Goal: Task Accomplishment & Management: Manage account settings

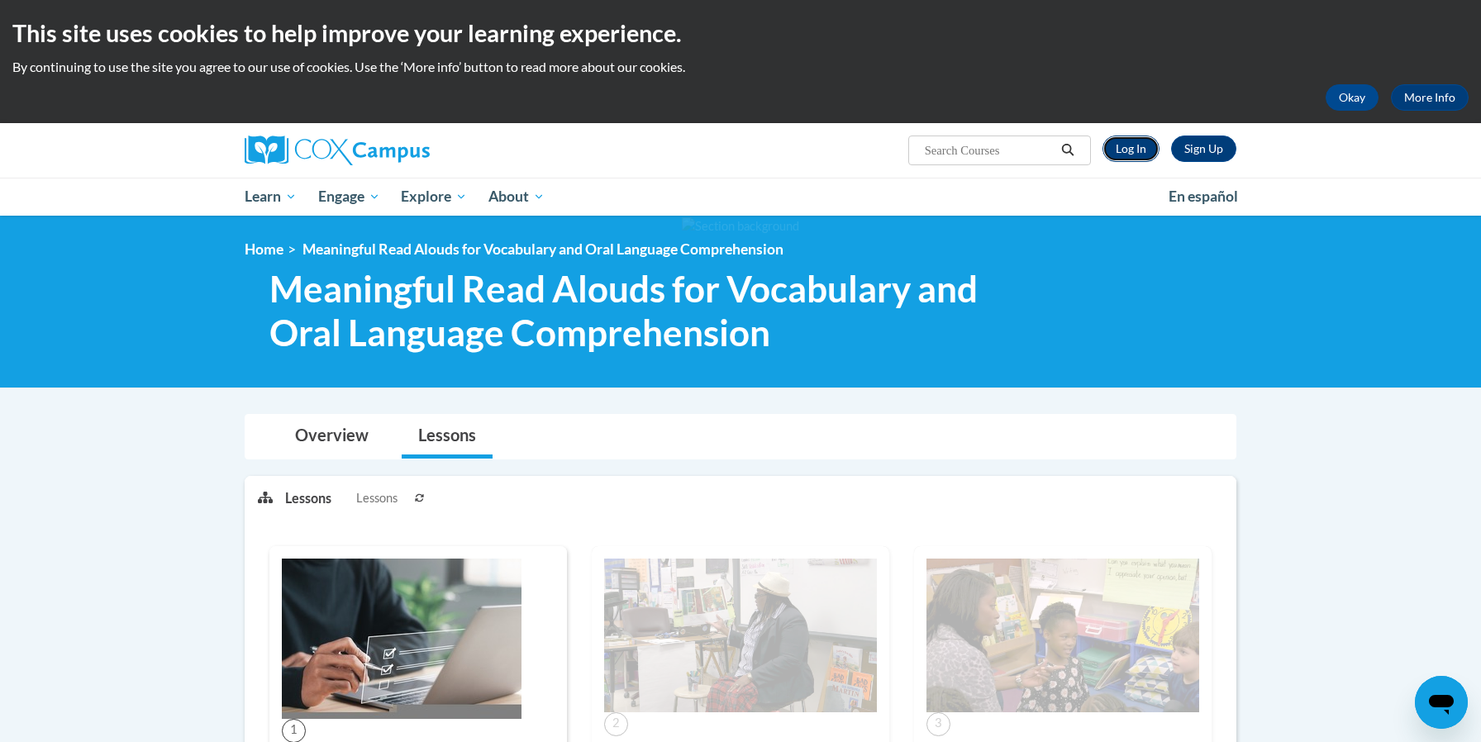
click at [1134, 151] on link "Log In" at bounding box center [1131, 149] width 57 height 26
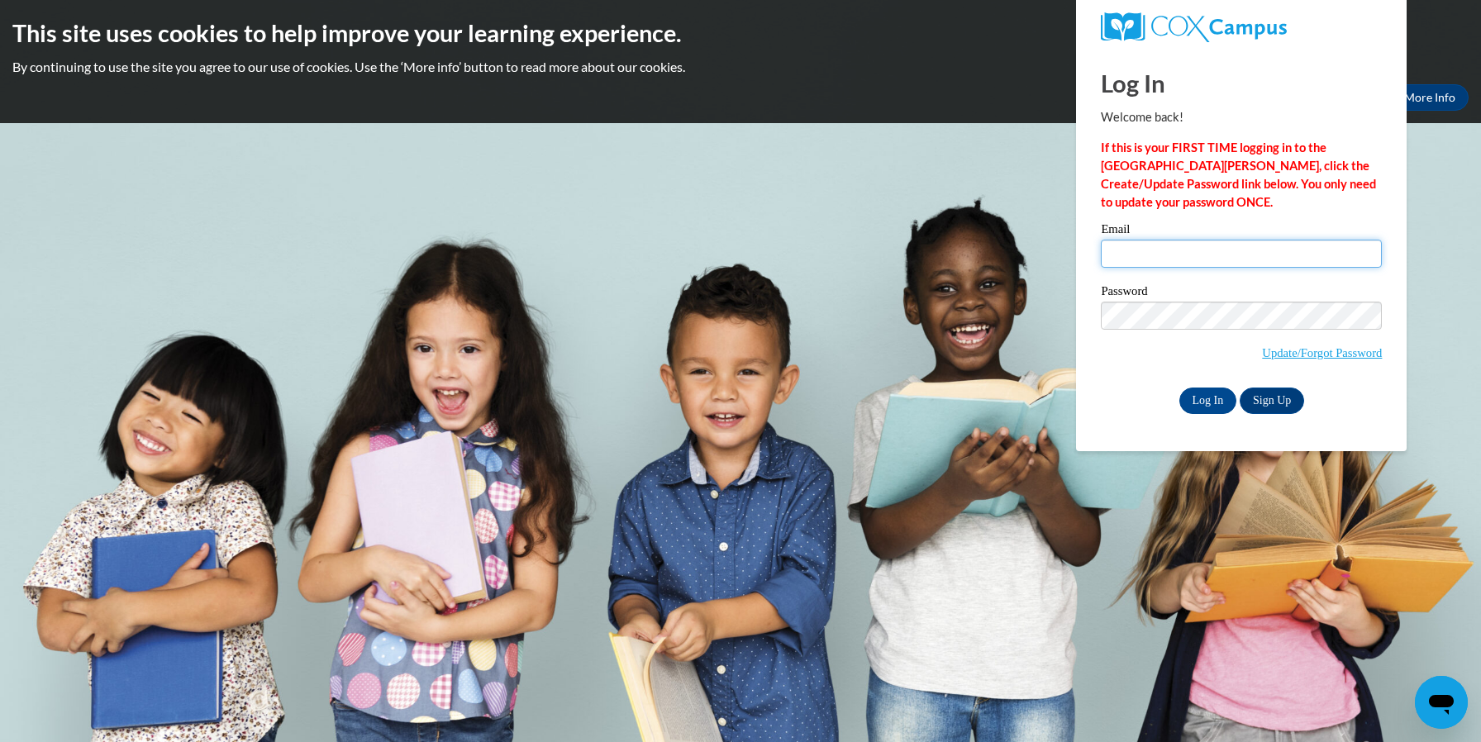
type input "rarnold@positivegrowthinc.org"
click at [1205, 395] on input "Log In" at bounding box center [1209, 401] width 58 height 26
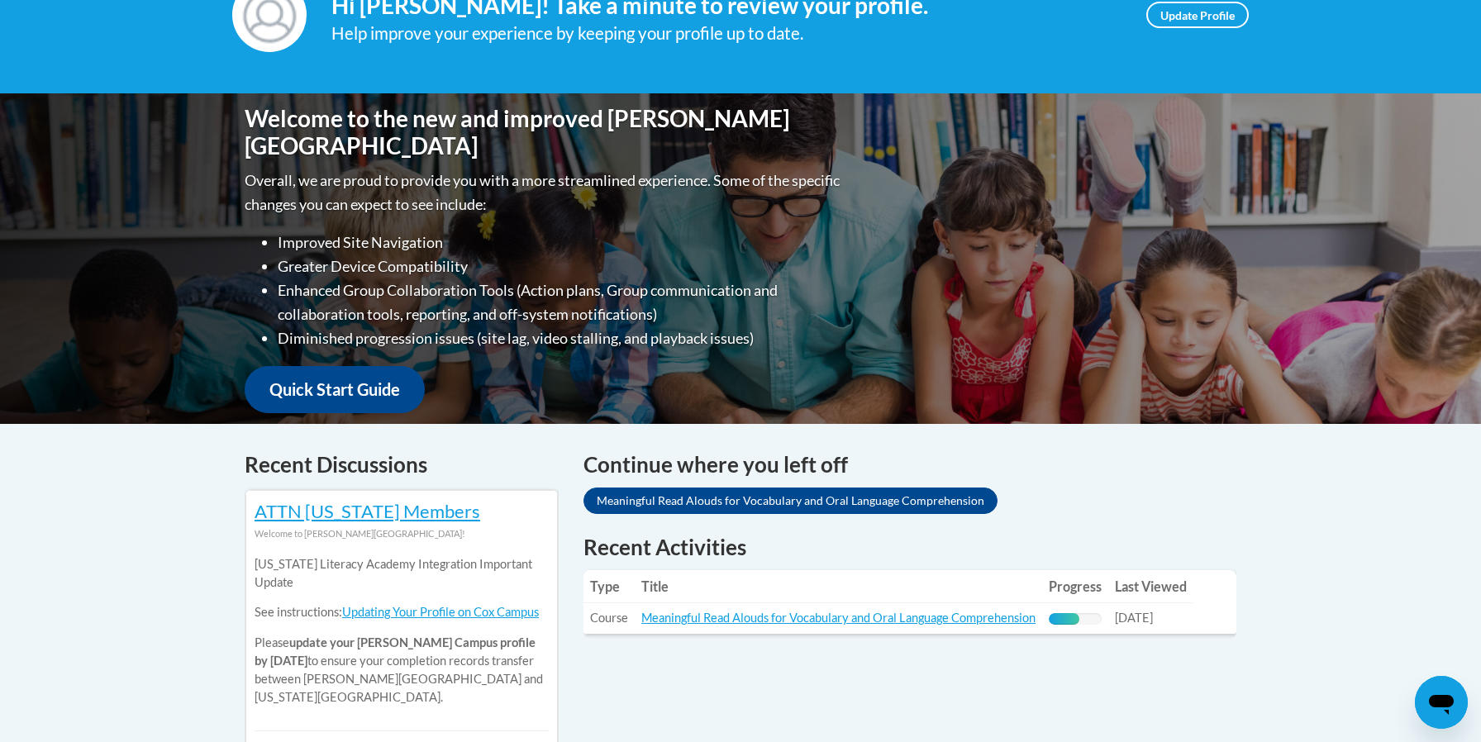
scroll to position [298, 0]
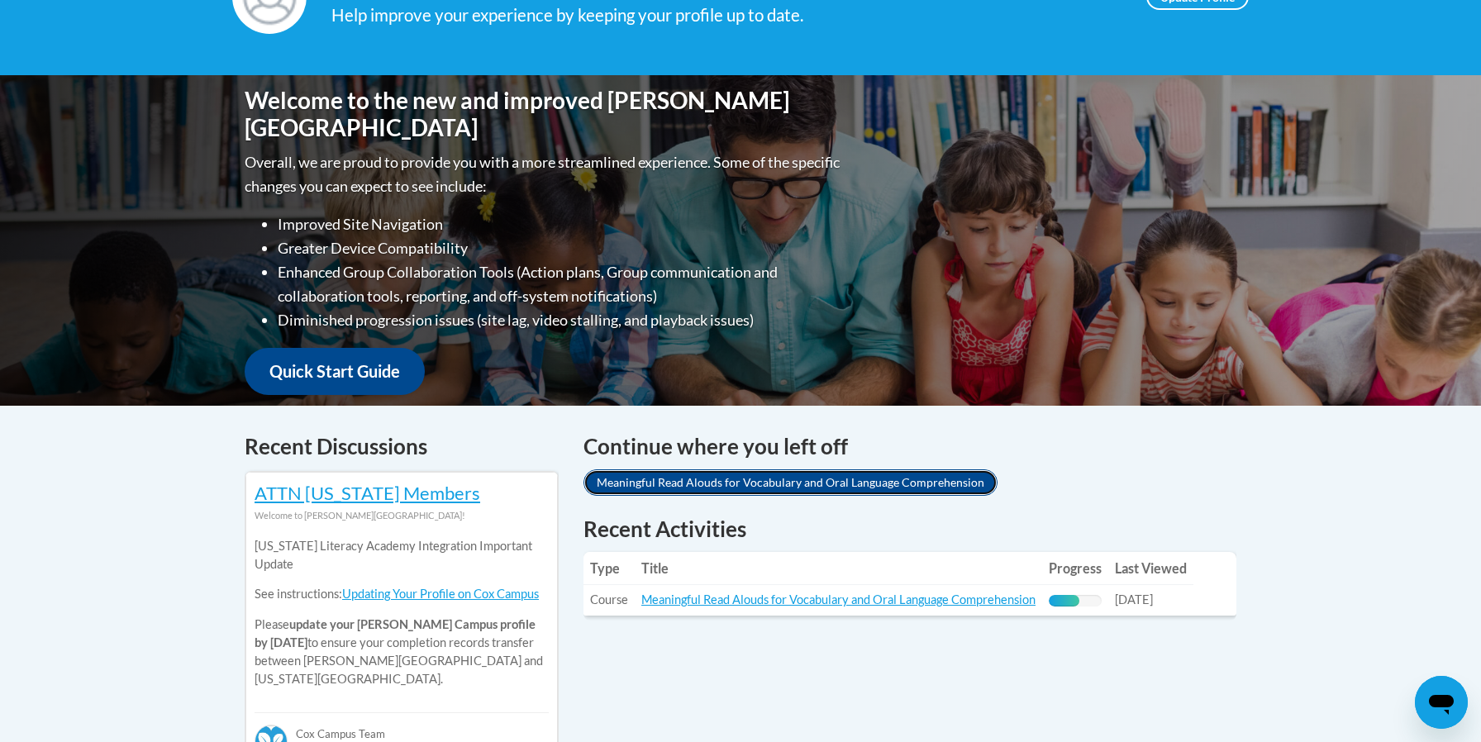
click at [887, 486] on link "Meaningful Read Alouds for Vocabulary and Oral Language Comprehension" at bounding box center [791, 483] width 414 height 26
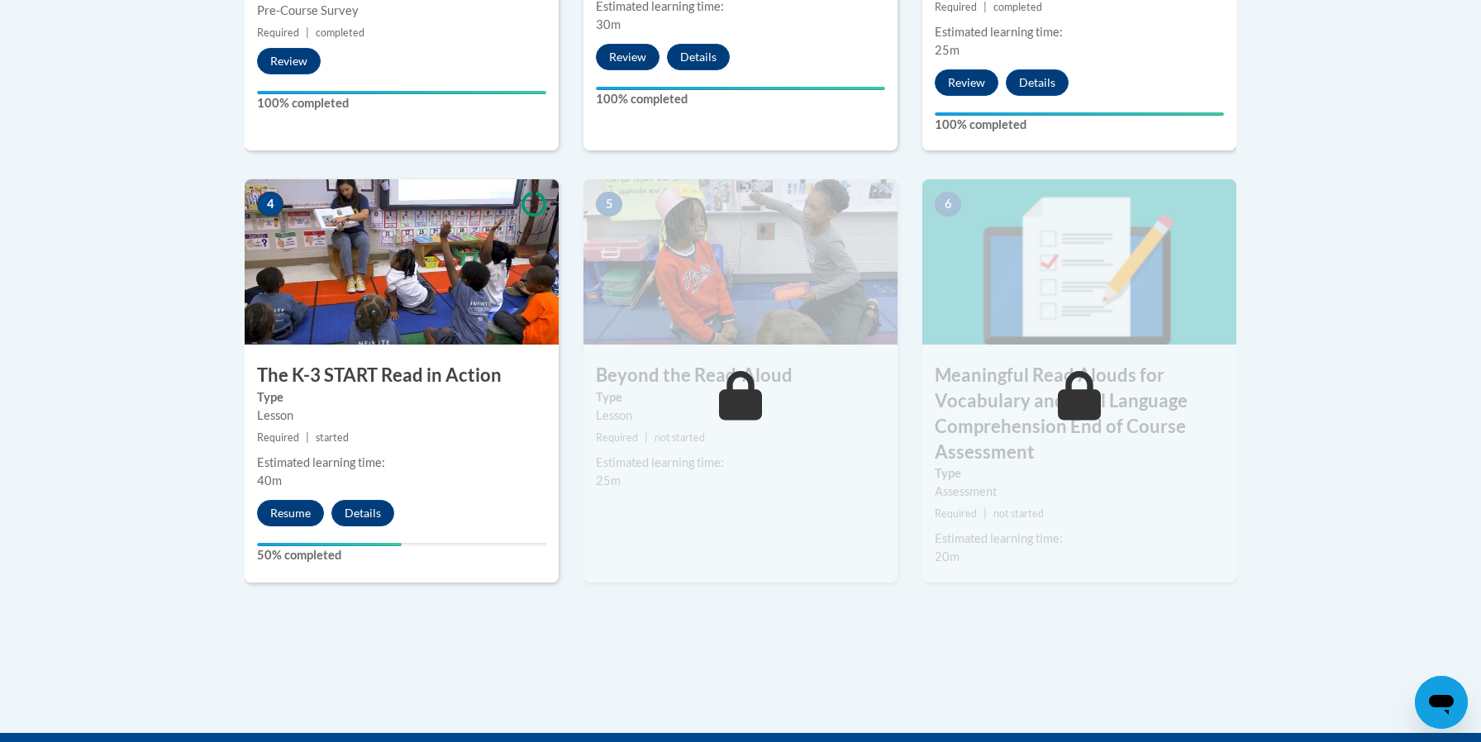
scroll to position [880, 0]
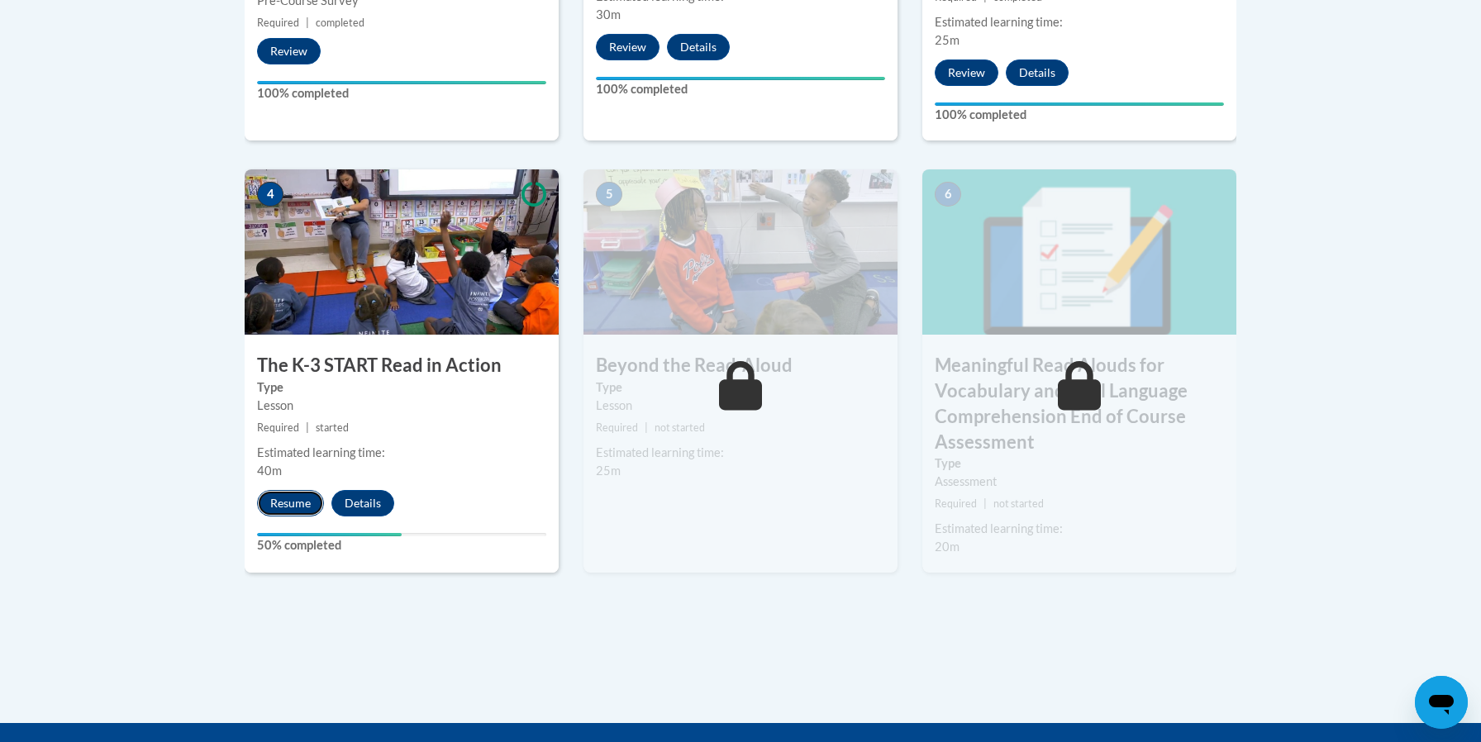
click at [294, 504] on button "Resume" at bounding box center [290, 503] width 67 height 26
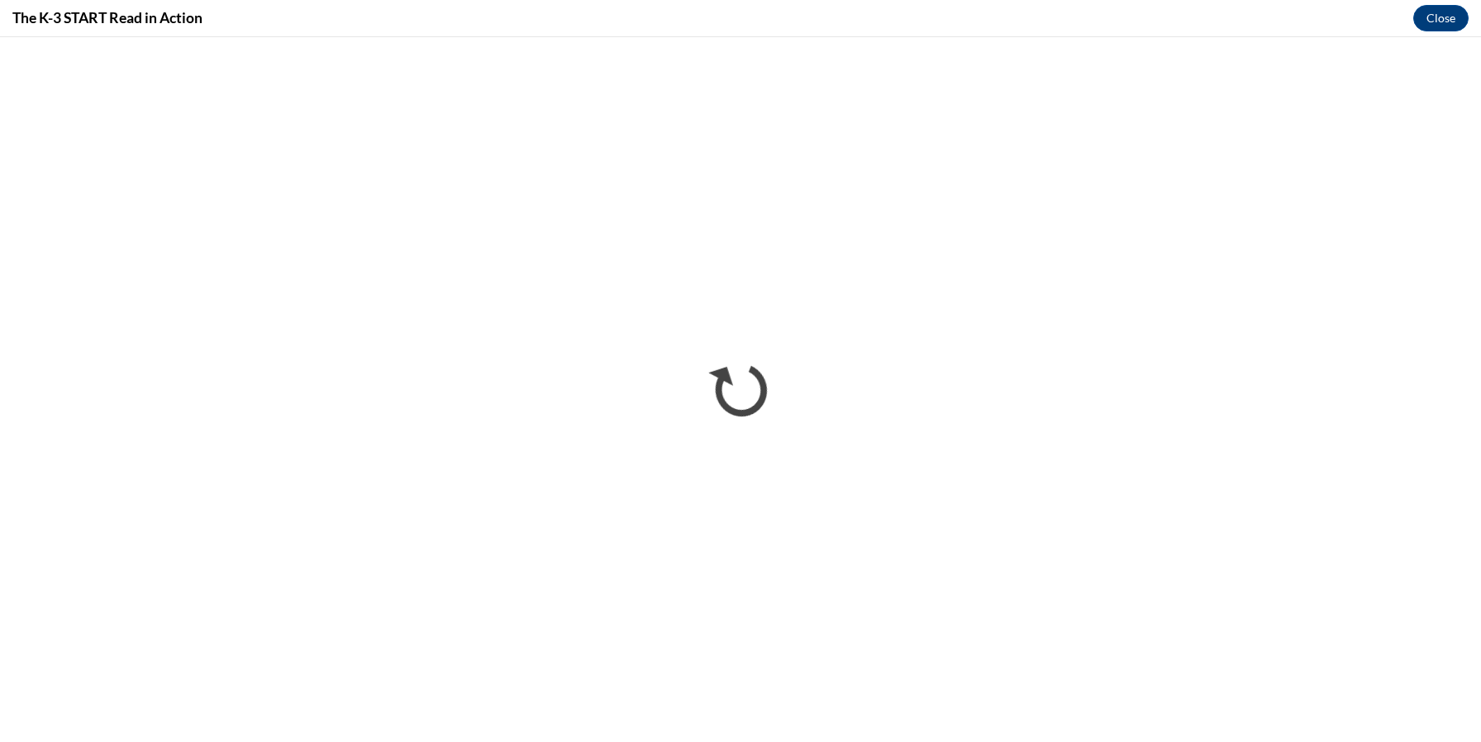
scroll to position [0, 0]
